Goal: Information Seeking & Learning: Learn about a topic

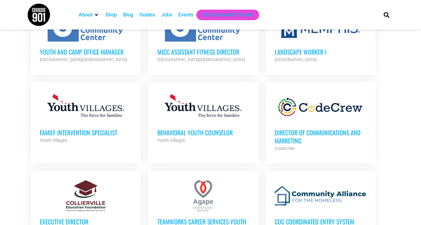
scroll to position [384, 0]
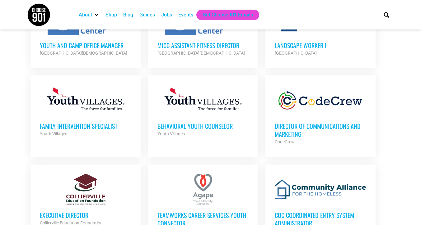
click at [302, 125] on h3 "Director of Communications and Marketing" at bounding box center [319, 130] width 91 height 16
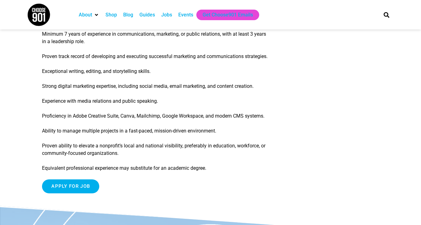
scroll to position [762, 0]
